Goal: Find specific page/section: Find specific page/section

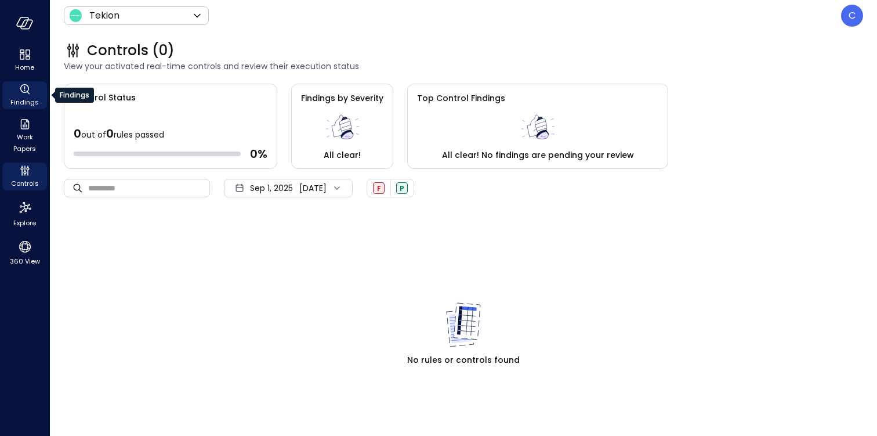
click at [31, 91] on icon "Findings" at bounding box center [25, 89] width 14 height 14
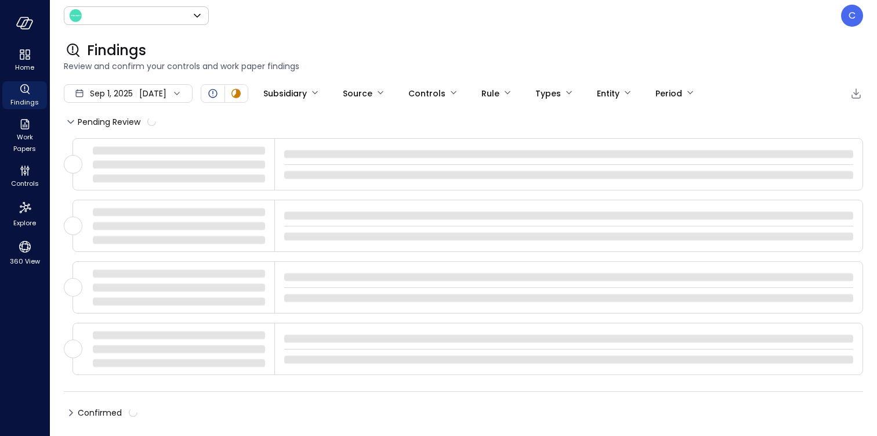
type input "*******"
